Goal: Information Seeking & Learning: Learn about a topic

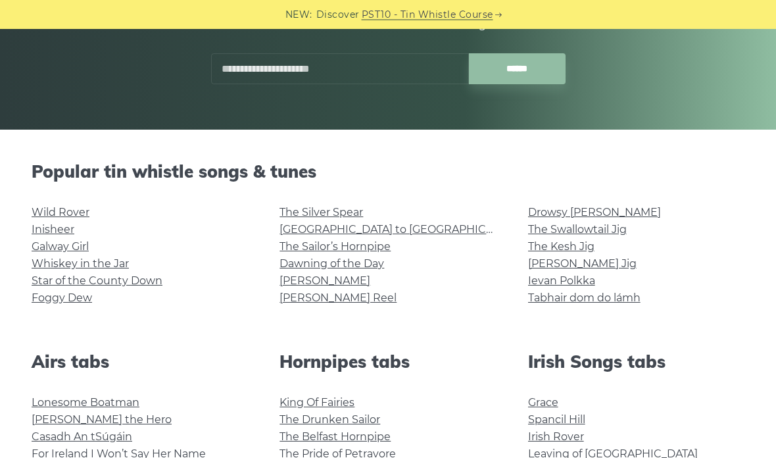
scroll to position [211, 0]
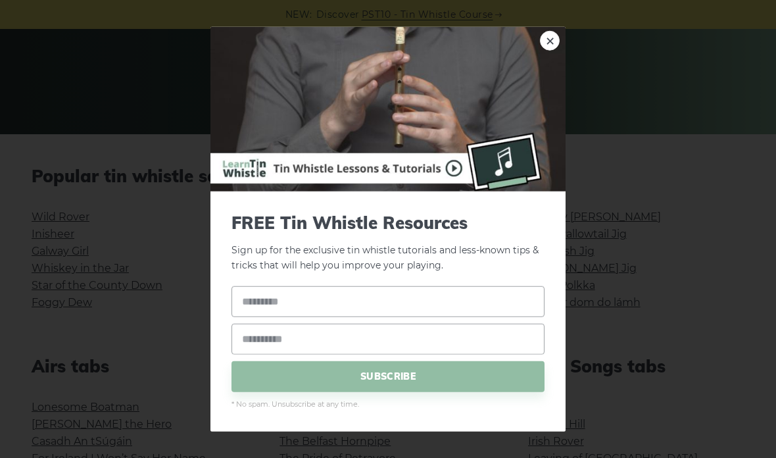
click at [553, 41] on link "×" at bounding box center [550, 41] width 20 height 20
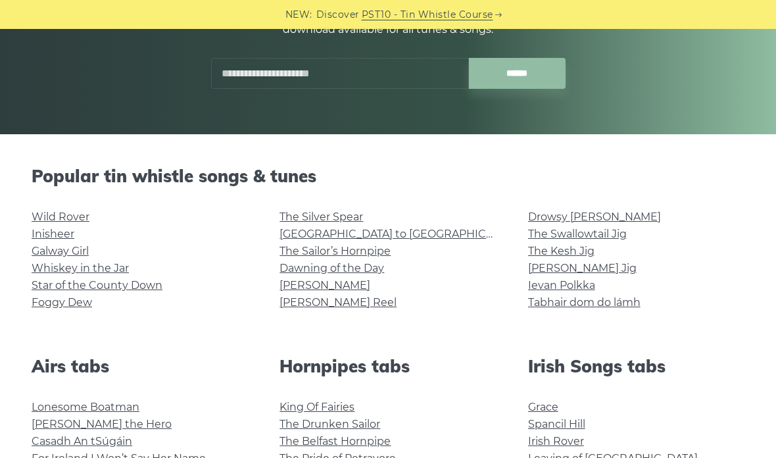
click at [82, 218] on link "Wild Rover" at bounding box center [61, 216] width 58 height 12
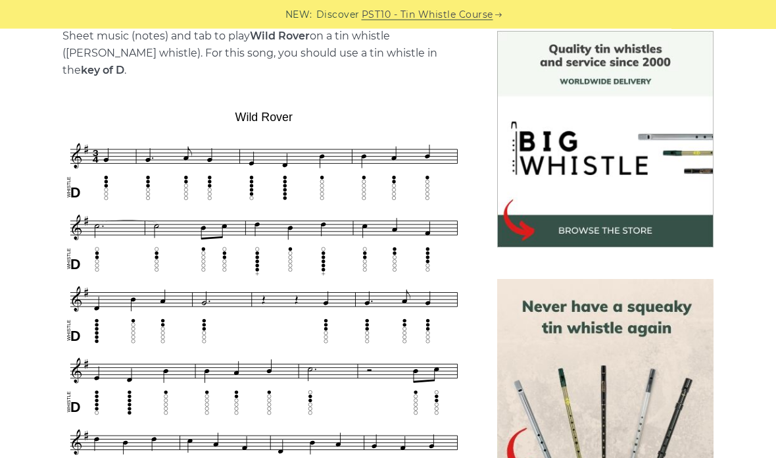
scroll to position [346, 0]
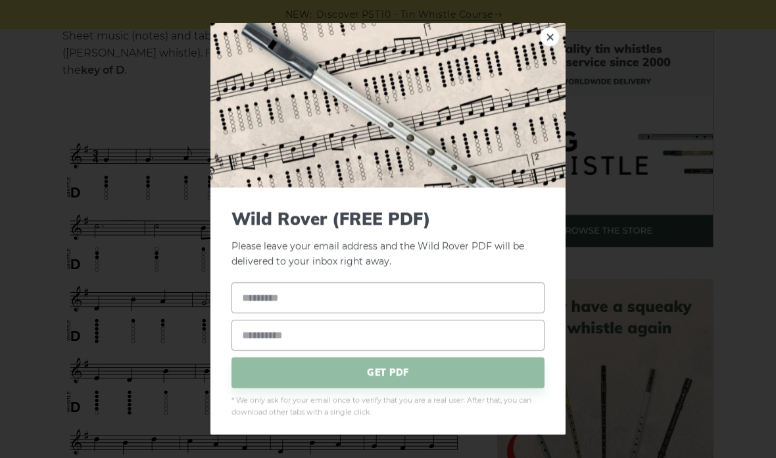
click at [557, 47] on link "×" at bounding box center [550, 37] width 20 height 20
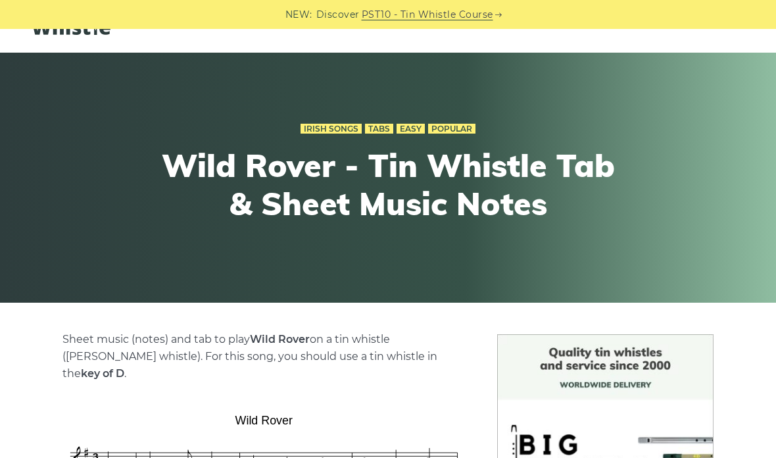
scroll to position [0, 0]
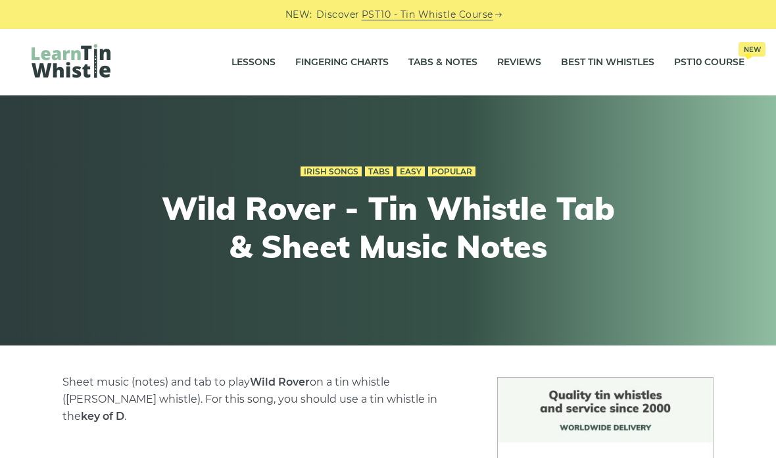
click at [415, 173] on link "Easy" at bounding box center [410, 171] width 28 height 11
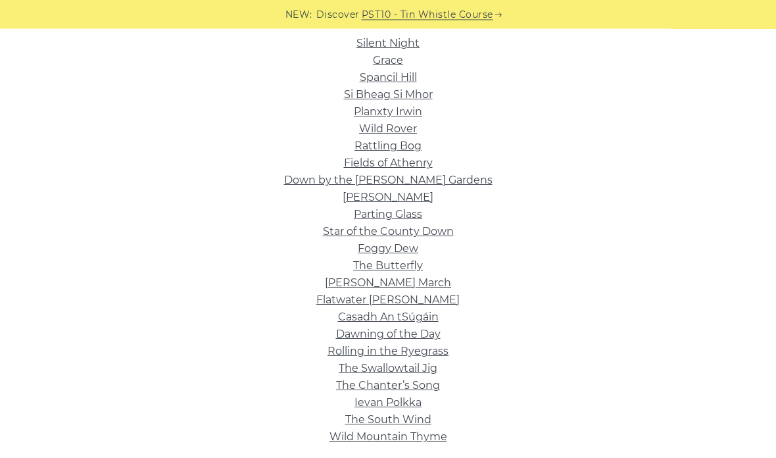
scroll to position [342, 0]
click at [438, 384] on link "The Chanter’s Song" at bounding box center [388, 385] width 104 height 12
